Goal: Task Accomplishment & Management: Manage account settings

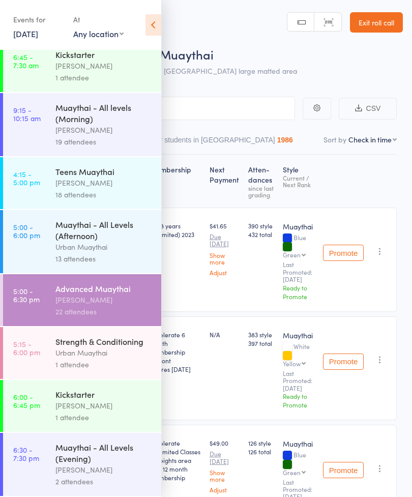
scroll to position [87, 0]
click at [85, 468] on div "[PERSON_NAME]" at bounding box center [103, 470] width 97 height 12
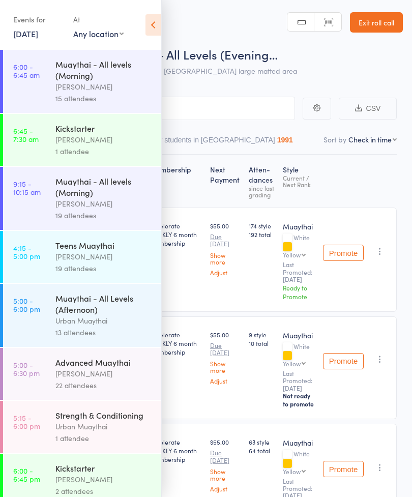
click at [189, 284] on div "Accelerate WEEKLY 6 month membership" at bounding box center [176, 260] width 61 height 104
click at [157, 20] on icon at bounding box center [154, 24] width 16 height 21
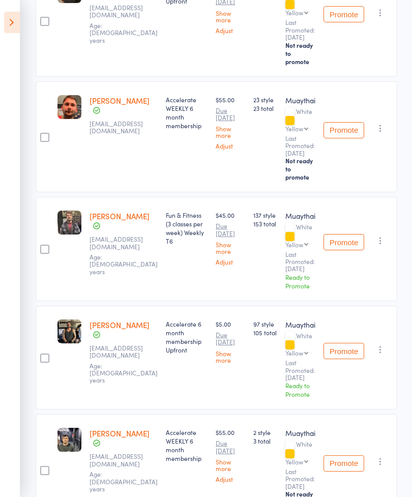
scroll to position [1030, 0]
click at [406, 398] on main "CSV Checked in 16 Waiting to check in 1 Other students in Muaythai 1991 Sort by…" at bounding box center [206, 36] width 412 height 1970
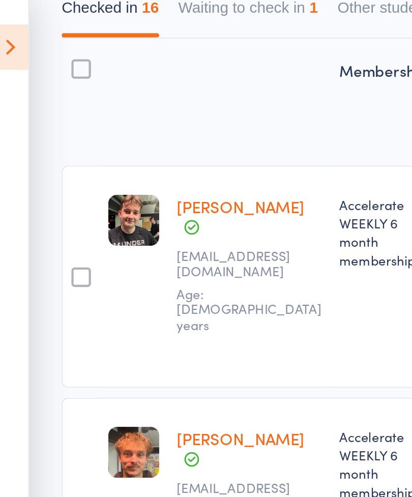
scroll to position [0, 0]
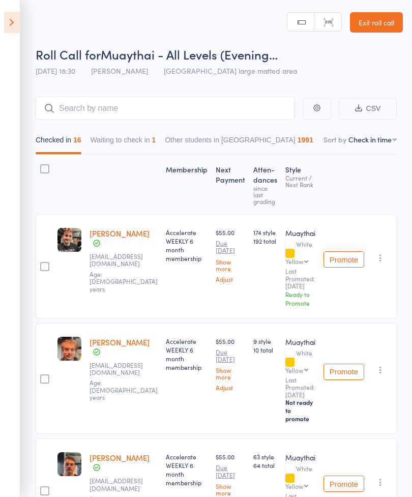
click at [146, 144] on button "Waiting to check in 1" at bounding box center [124, 142] width 66 height 23
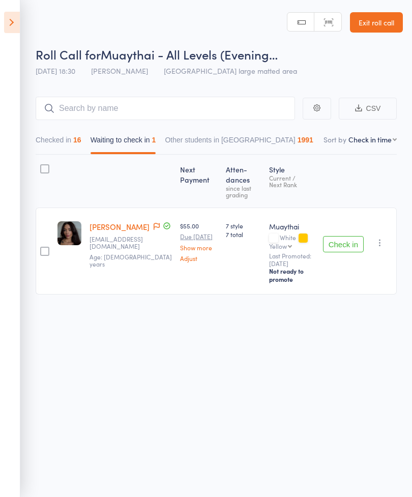
click at [352, 246] on button "Check in" at bounding box center [343, 244] width 41 height 16
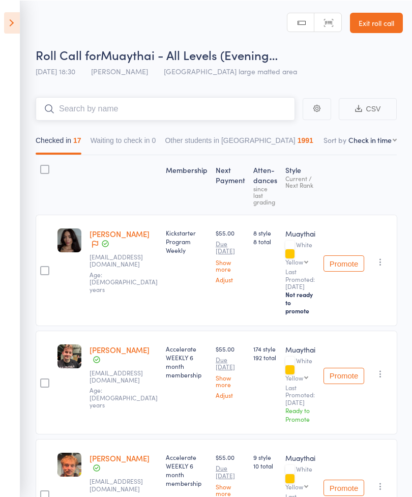
click at [121, 115] on input "search" at bounding box center [166, 108] width 260 height 23
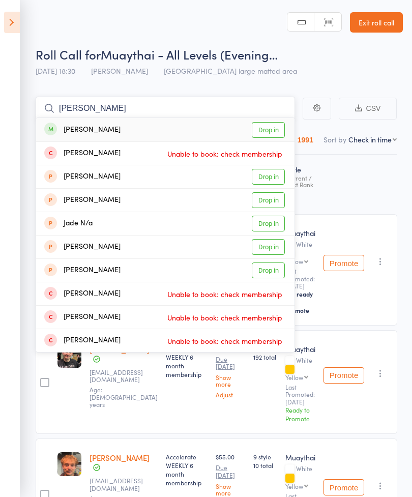
type input "[PERSON_NAME]"
click at [269, 130] on link "Drop in" at bounding box center [268, 130] width 33 height 16
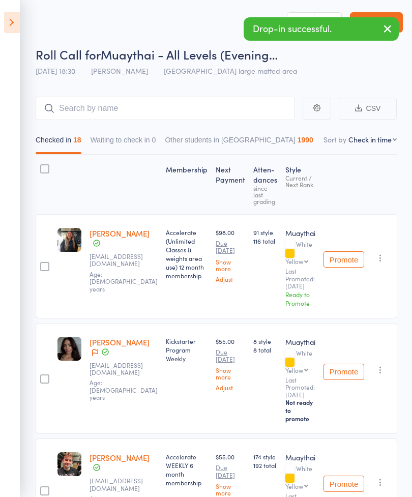
click at [390, 29] on icon "button" at bounding box center [388, 28] width 12 height 13
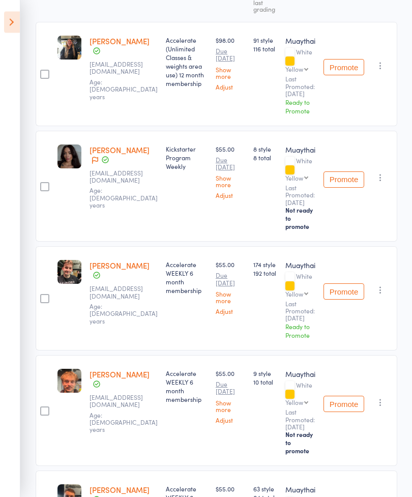
scroll to position [192, 0]
click at [96, 164] on icon at bounding box center [95, 160] width 6 height 7
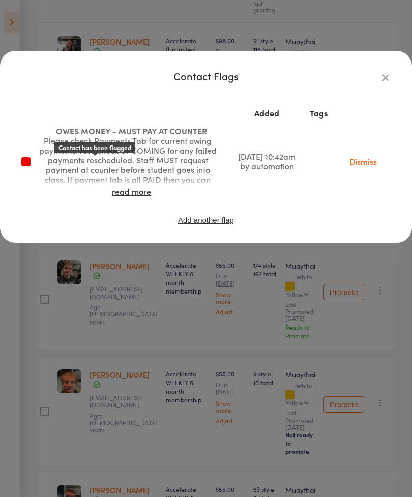
click at [388, 77] on icon "button" at bounding box center [385, 77] width 11 height 11
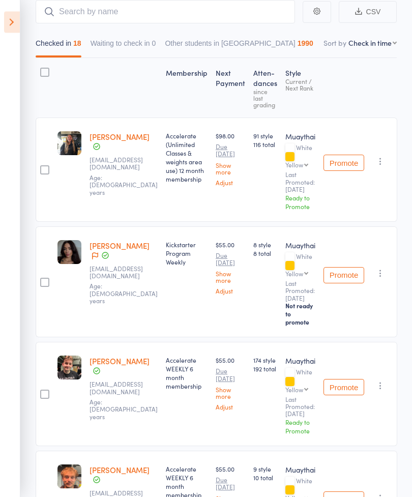
scroll to position [80, 0]
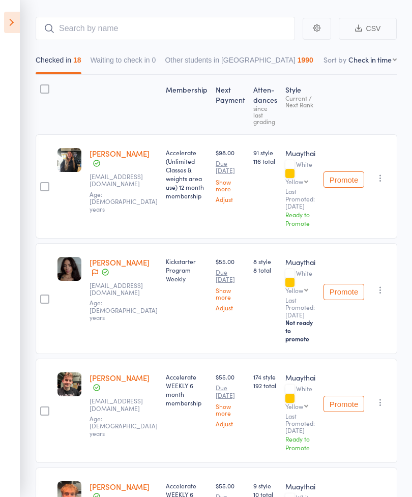
click at [135, 265] on link "[PERSON_NAME]" at bounding box center [120, 262] width 60 height 11
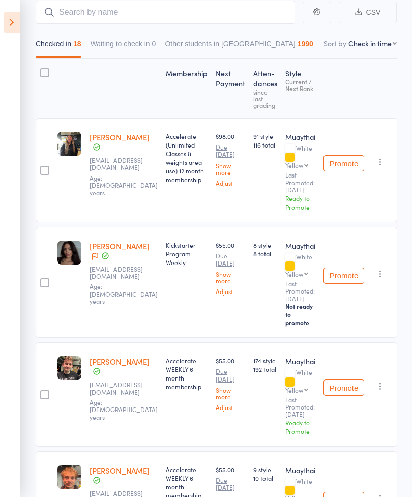
click at [127, 250] on link "[PERSON_NAME]" at bounding box center [120, 246] width 60 height 11
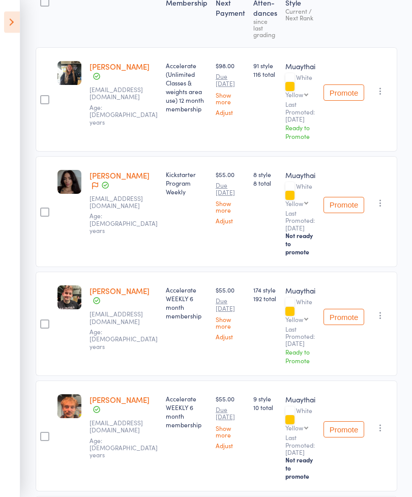
scroll to position [0, 0]
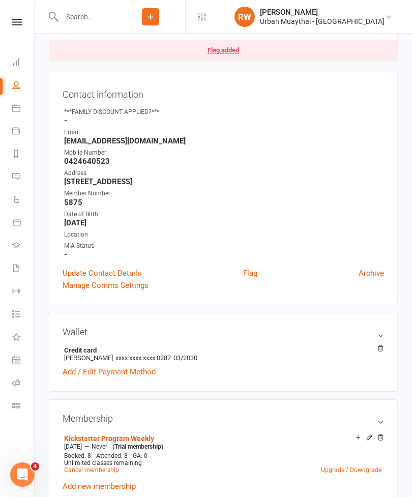
scroll to position [225, 0]
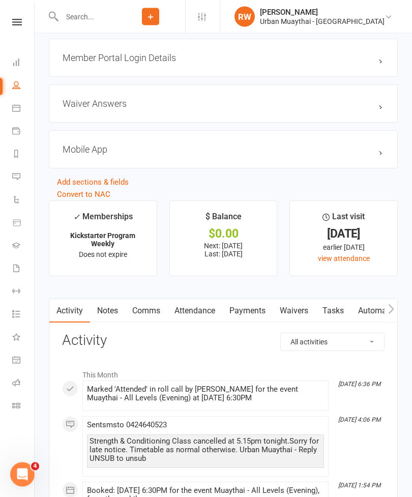
click at [251, 314] on link "Payments" at bounding box center [247, 311] width 50 height 23
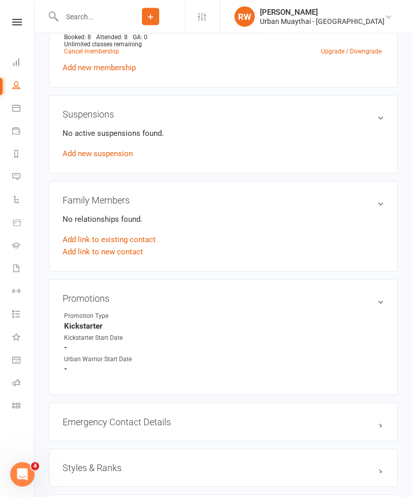
scroll to position [516, 0]
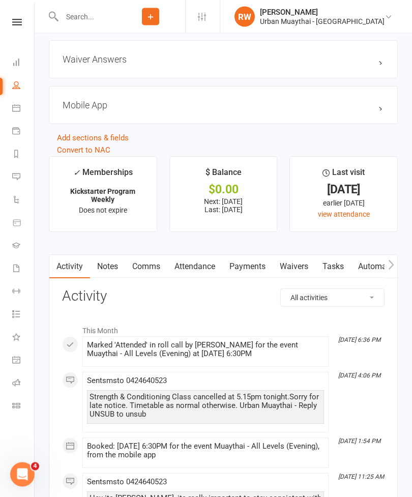
click at [250, 276] on link "Payments" at bounding box center [247, 267] width 50 height 23
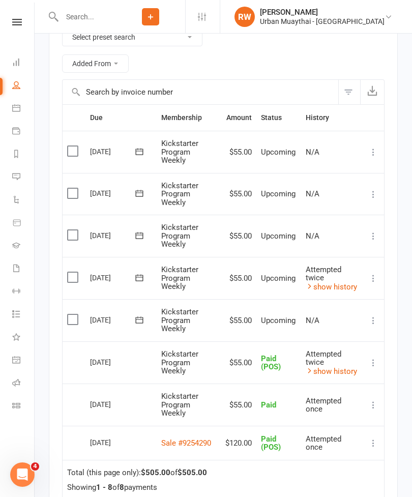
scroll to position [1664, 0]
click at [333, 287] on link "show history" at bounding box center [331, 287] width 51 height 9
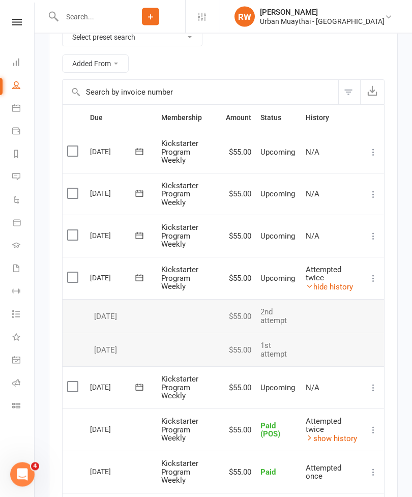
scroll to position [1664, 0]
click at [338, 288] on link "hide history" at bounding box center [329, 287] width 47 height 9
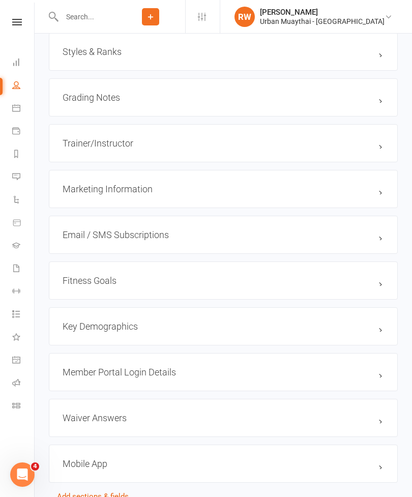
scroll to position [931, 0]
